Goal: Find specific page/section: Find specific page/section

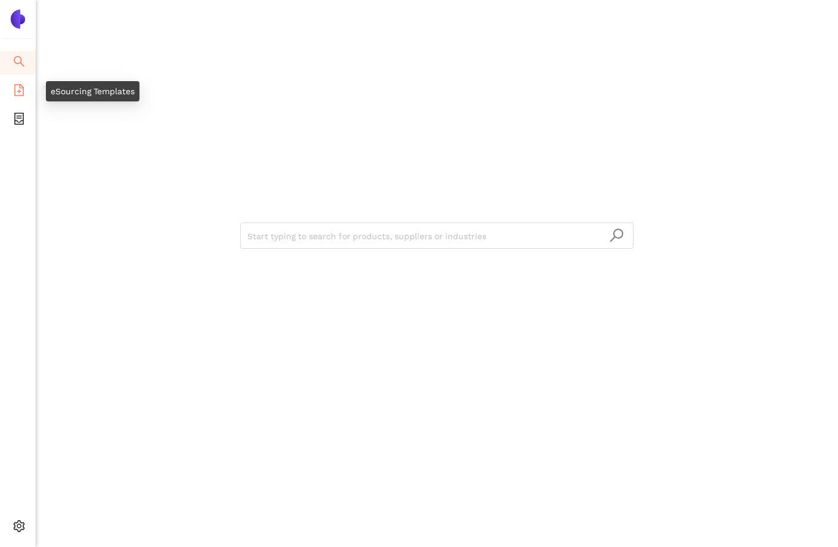
click at [26, 90] on li "eSourcing Templates" at bounding box center [17, 91] width 35 height 24
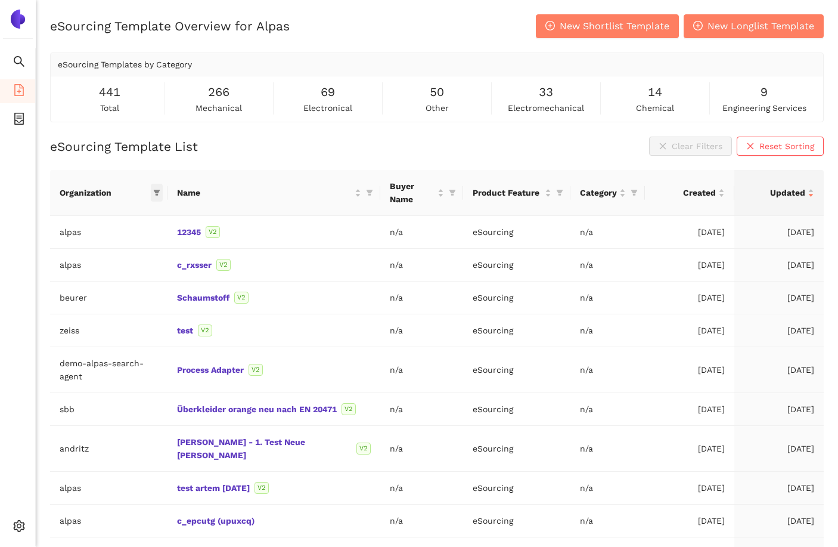
click at [160, 190] on icon "filter" at bounding box center [156, 193] width 7 height 6
click at [133, 203] on span at bounding box center [104, 211] width 126 height 19
type input "beur"
click at [100, 235] on span "beurer" at bounding box center [86, 239] width 32 height 10
checkbox input "true"
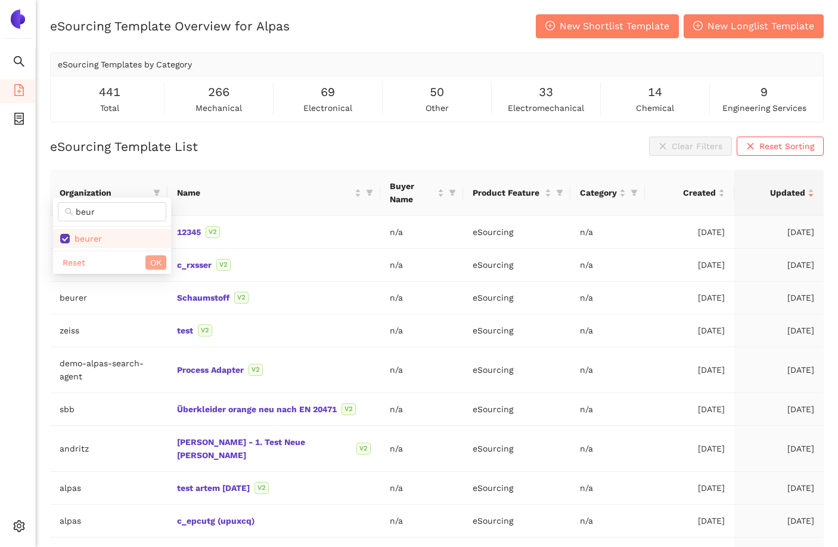
click at [154, 261] on span "OK" at bounding box center [155, 262] width 11 height 13
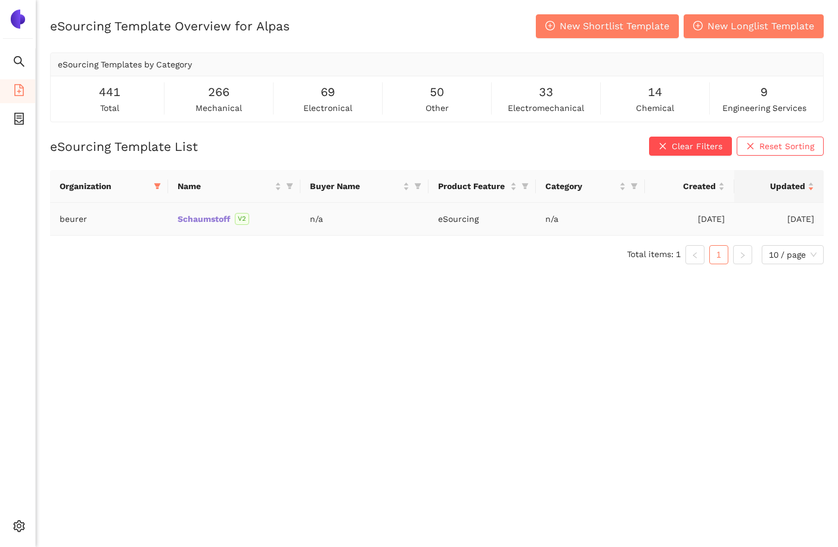
click at [0, 0] on link "Schaumstoff" at bounding box center [0, 0] width 0 height 0
